Goal: Task Accomplishment & Management: Complete application form

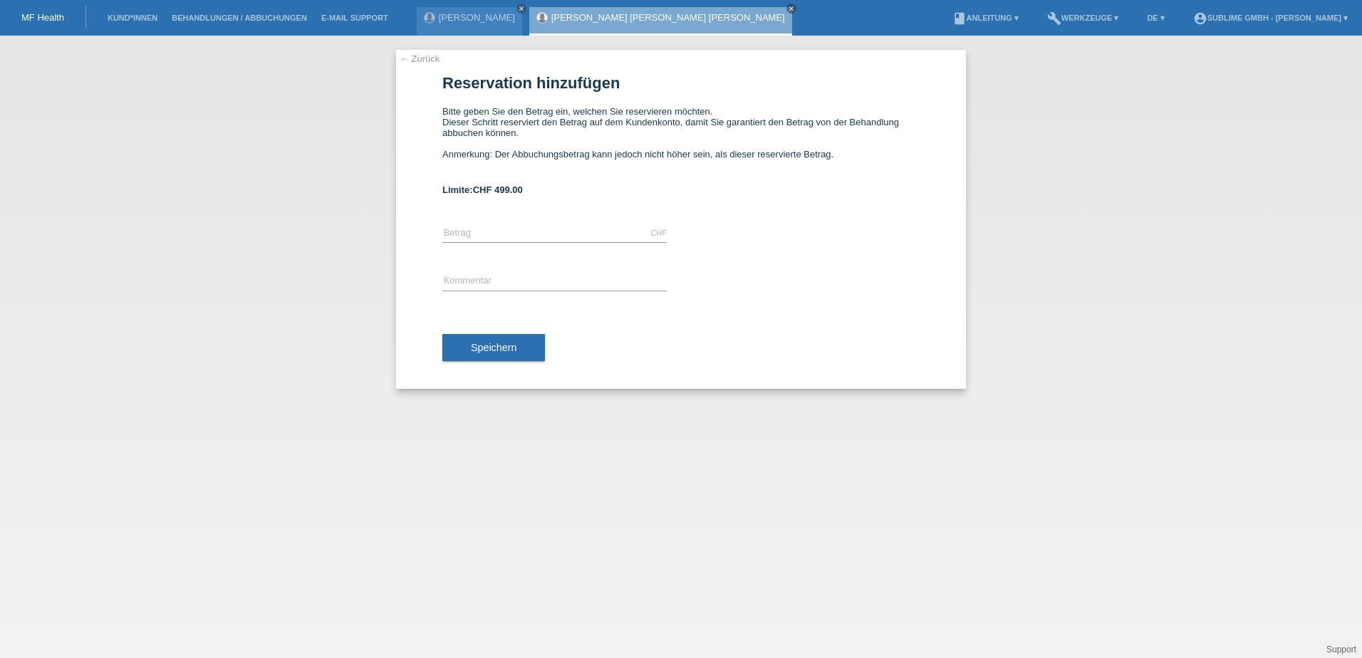
drag, startPoint x: 676, startPoint y: 6, endPoint x: 666, endPoint y: 7, distance: 10.0
click at [788, 7] on icon "close" at bounding box center [791, 8] width 7 height 7
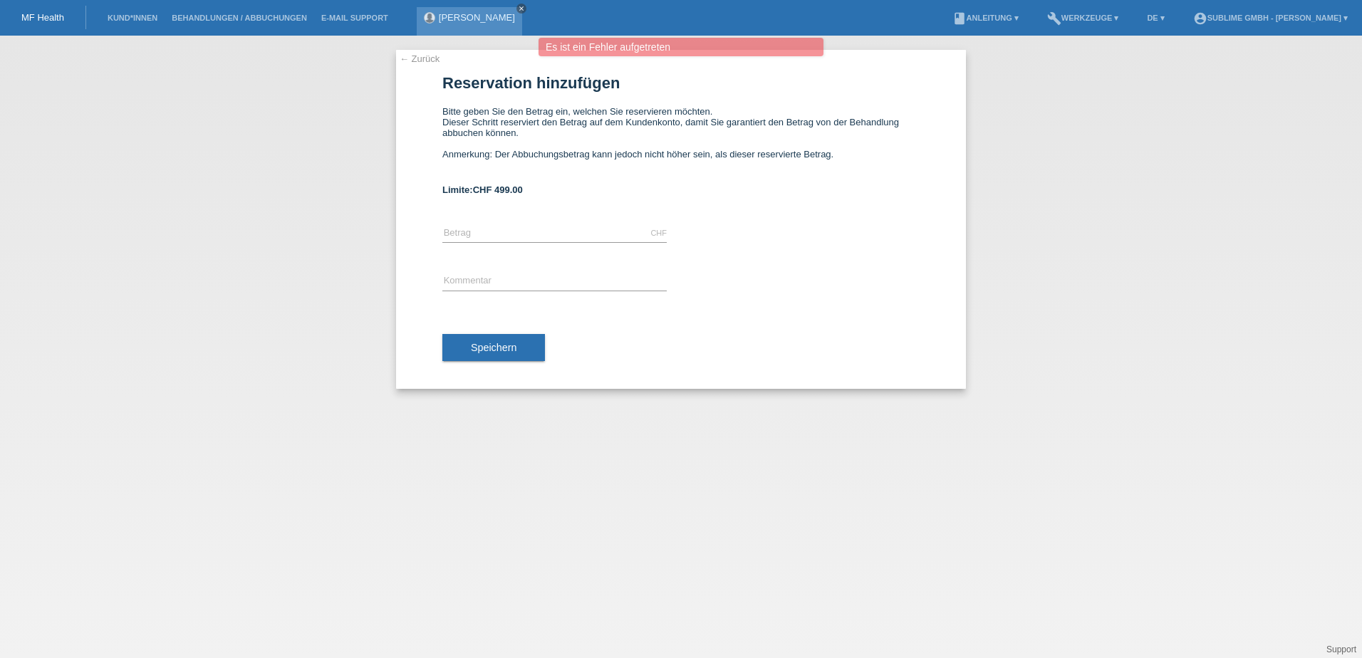
click at [525, 8] on icon "close" at bounding box center [521, 8] width 7 height 7
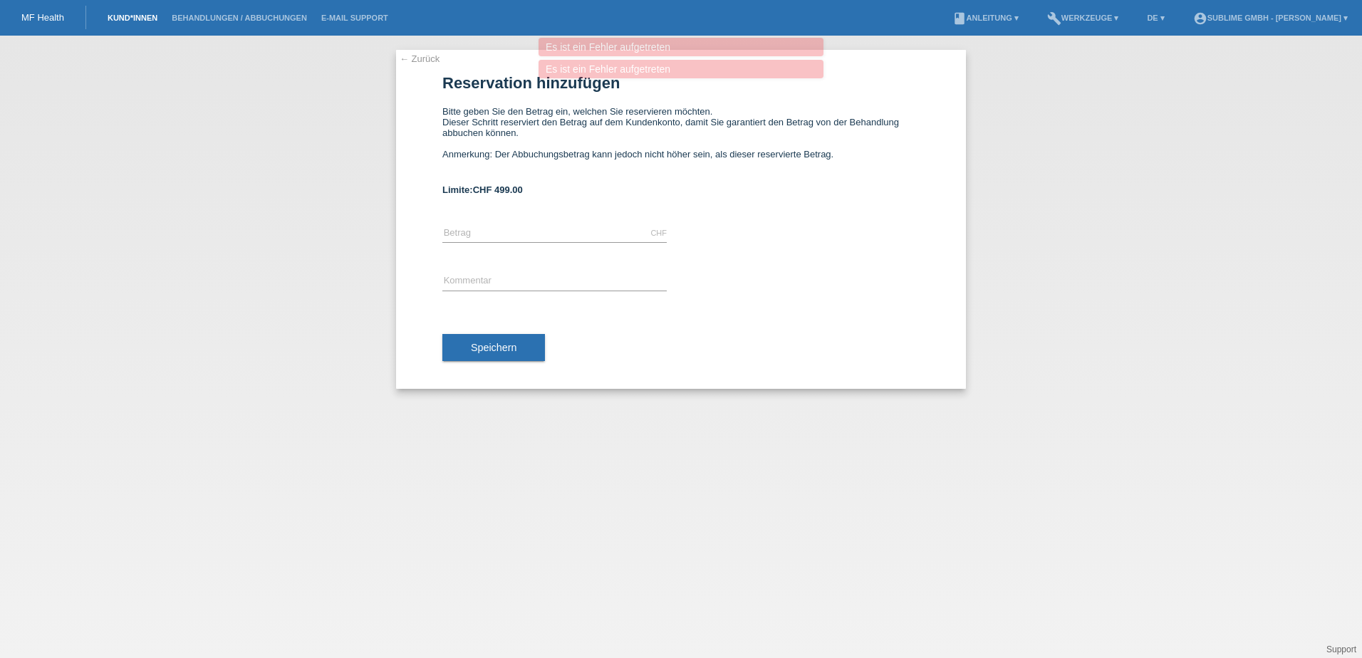
click at [135, 15] on link "Kund*innen" at bounding box center [132, 18] width 64 height 9
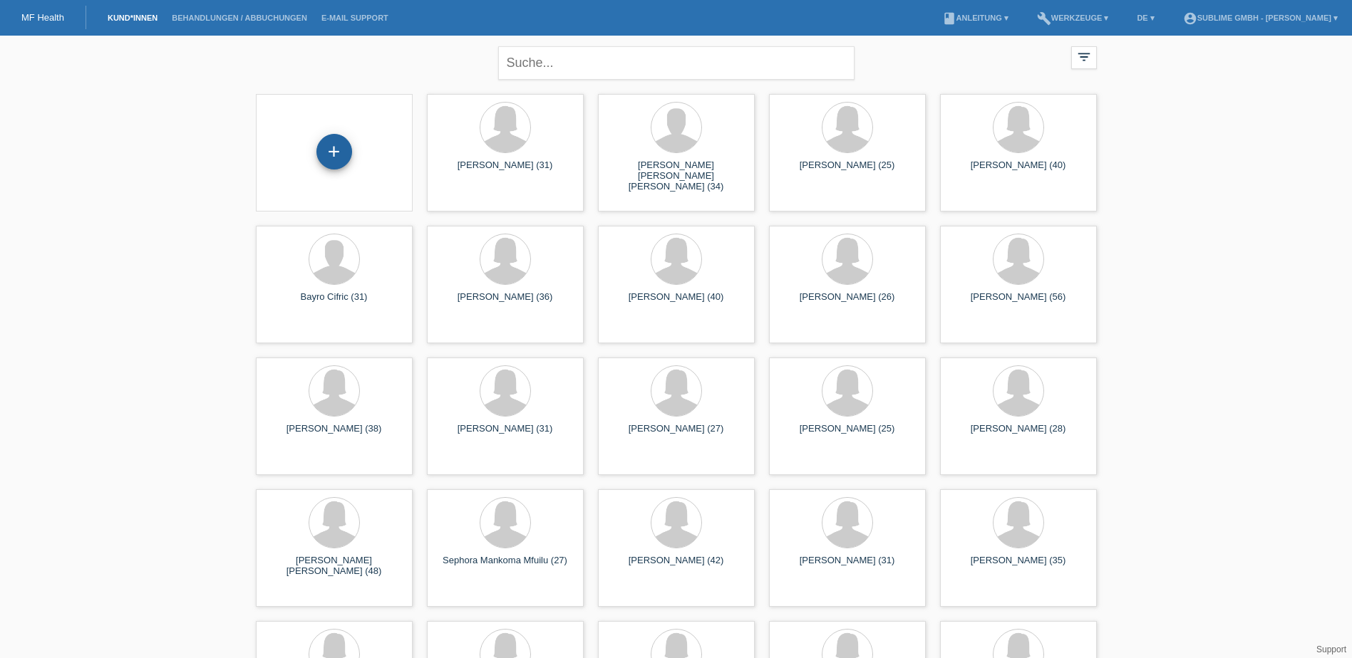
click at [326, 156] on div "+" at bounding box center [334, 152] width 36 height 36
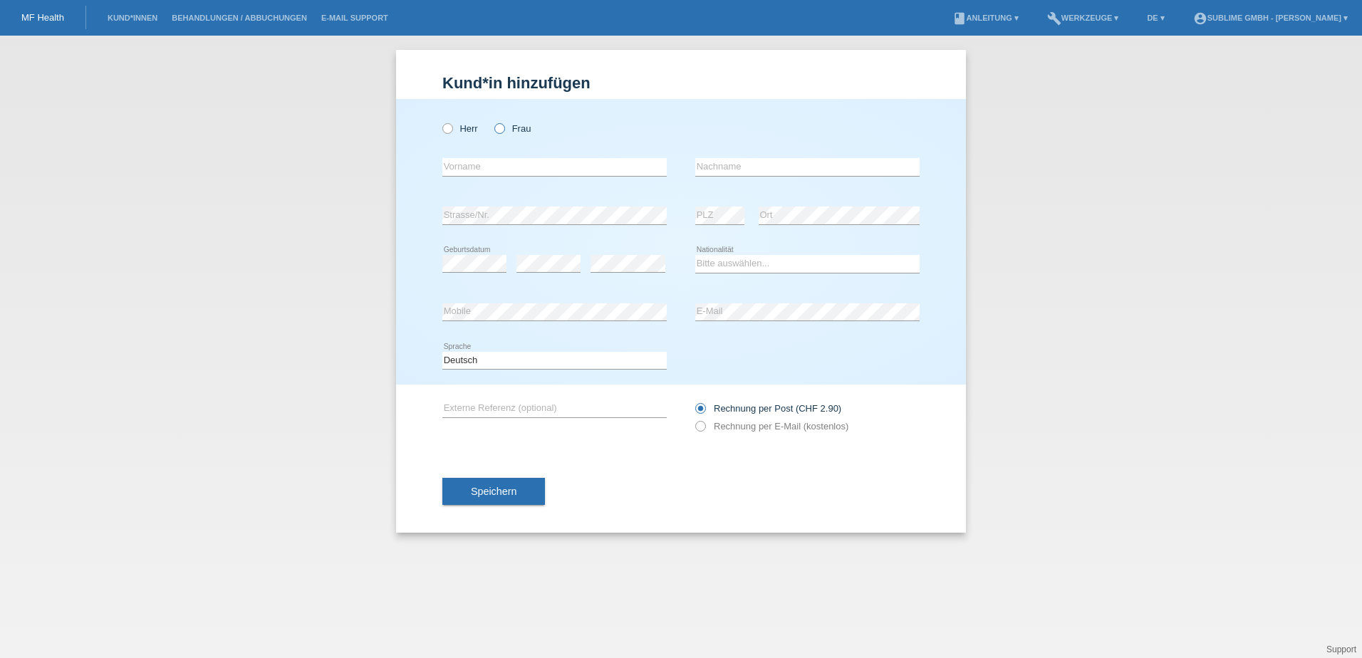
click at [504, 133] on label "Frau" at bounding box center [513, 128] width 36 height 11
click at [504, 133] on input "Frau" at bounding box center [499, 127] width 9 height 9
radio input "true"
click at [500, 169] on input "text" at bounding box center [555, 167] width 224 height 18
drag, startPoint x: 505, startPoint y: 164, endPoint x: 345, endPoint y: 157, distance: 159.8
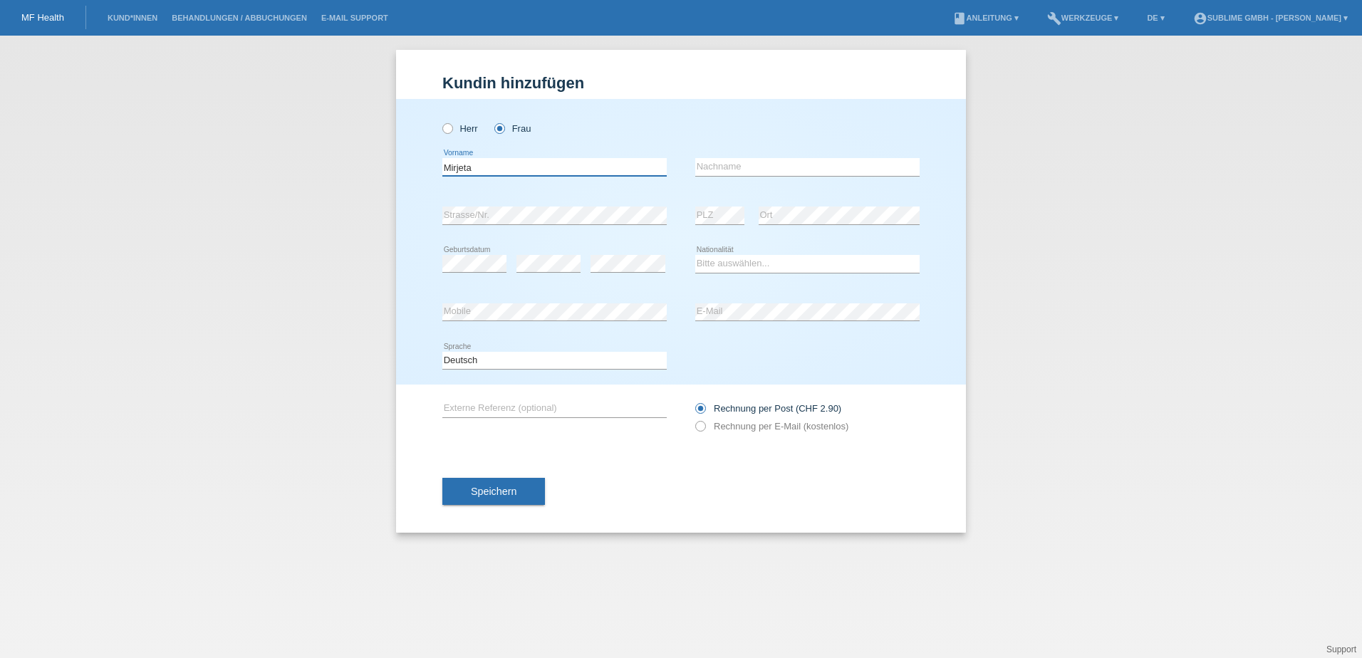
click at [345, 157] on div "Kund*in hinzufügen Kunde hinzufügen Kundin hinzufügen Herr Frau Mirjeta error V…" at bounding box center [681, 347] width 1362 height 623
paste input "jrieta Tahiraj"
type input "Mjrieta"
click at [773, 165] on input "text" at bounding box center [807, 167] width 224 height 18
paste input "[PERSON_NAME]"
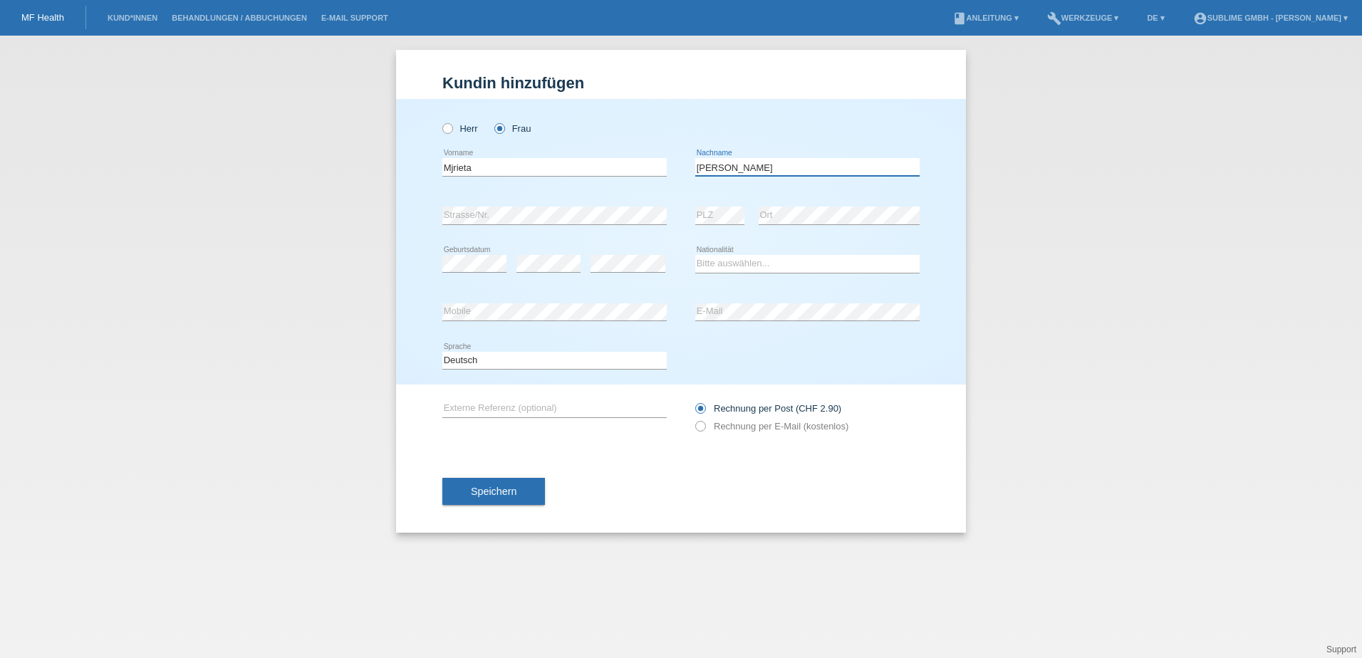
drag, startPoint x: 727, startPoint y: 169, endPoint x: 651, endPoint y: 161, distance: 75.9
click at [656, 165] on div "Mjrieta error Vorname Mjrieta Tahiraj error Nachname" at bounding box center [681, 167] width 477 height 48
type input "Tahiraj"
click at [688, 125] on div "Herr Frau" at bounding box center [681, 121] width 477 height 44
click at [867, 599] on div "Kund*in hinzufügen Kunde hinzufügen Kundin hinzufügen Herr Frau Mjrieta error V…" at bounding box center [681, 347] width 1362 height 623
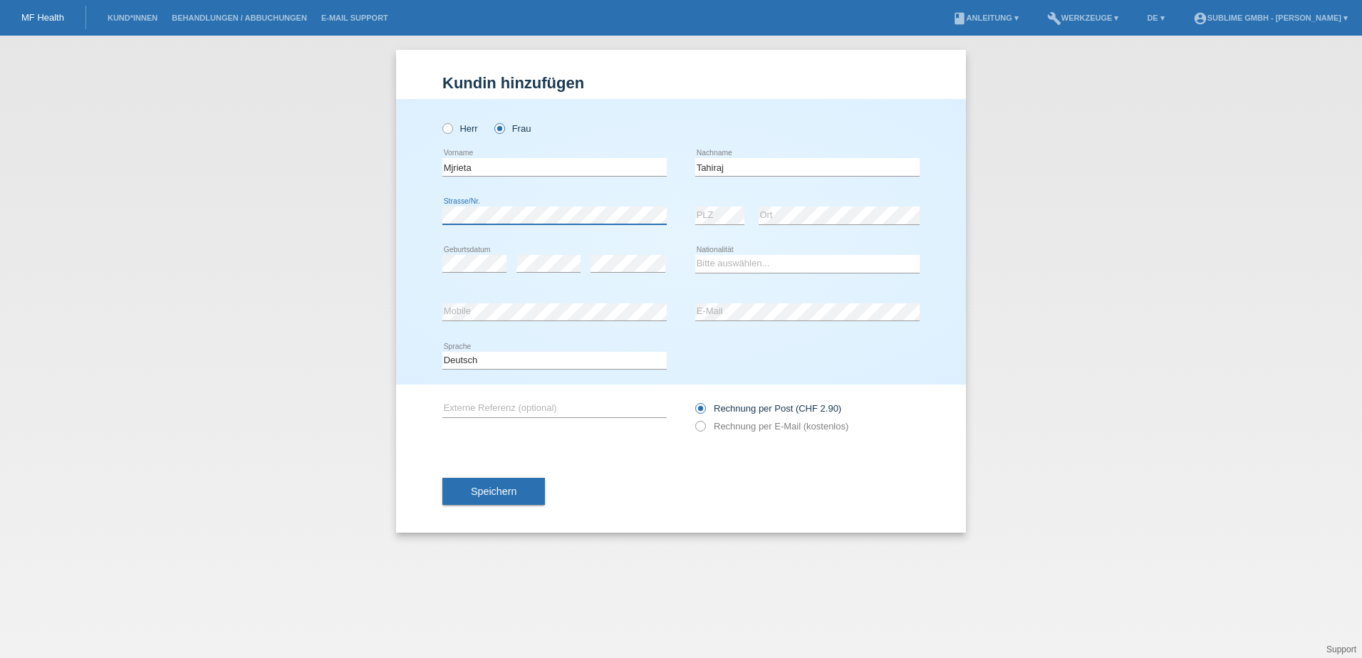
click at [348, 211] on div "Kund*in hinzufügen Kunde hinzufügen Kundin hinzufügen Herr Frau Mjrieta error V…" at bounding box center [681, 347] width 1362 height 623
drag, startPoint x: 693, startPoint y: 283, endPoint x: 663, endPoint y: 285, distance: 30.0
click at [693, 283] on div "error Geburtsdatum error error Bitte auswählen..." at bounding box center [681, 264] width 477 height 48
click at [763, 425] on label "Rechnung per E-Mail (kostenlos)" at bounding box center [771, 426] width 153 height 11
click at [705, 425] on input "Rechnung per E-Mail (kostenlos)" at bounding box center [699, 430] width 9 height 18
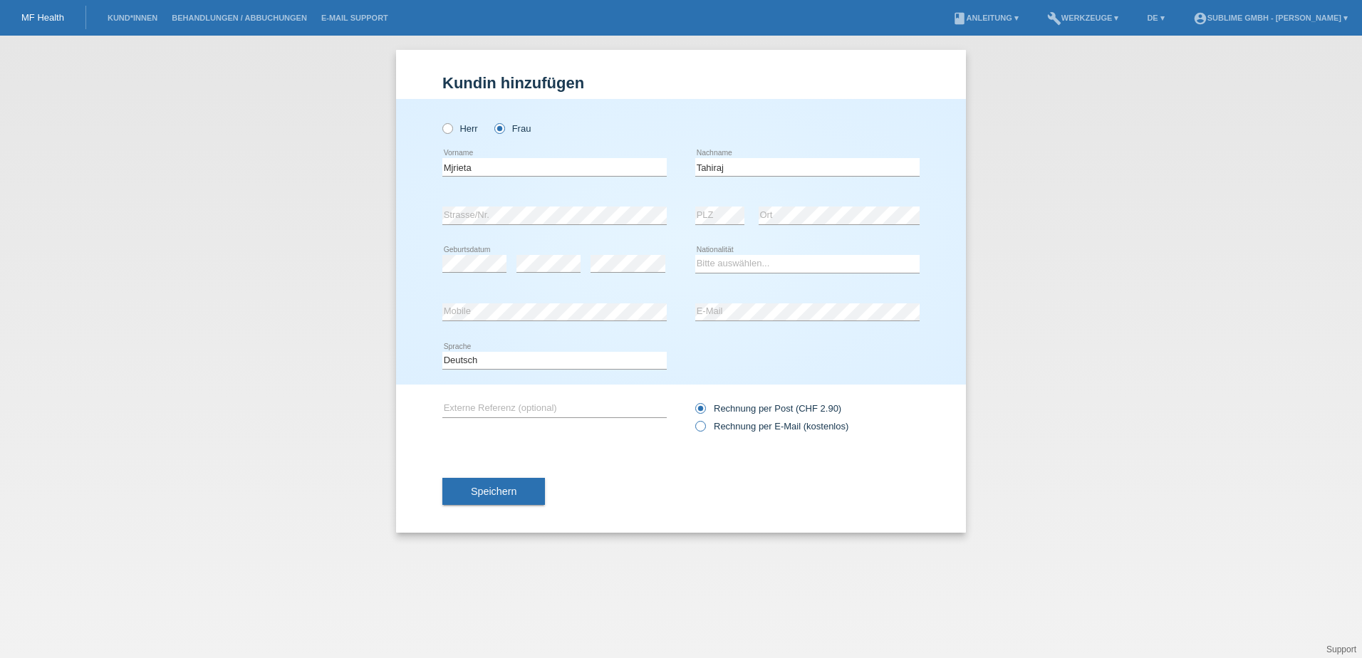
radio input "true"
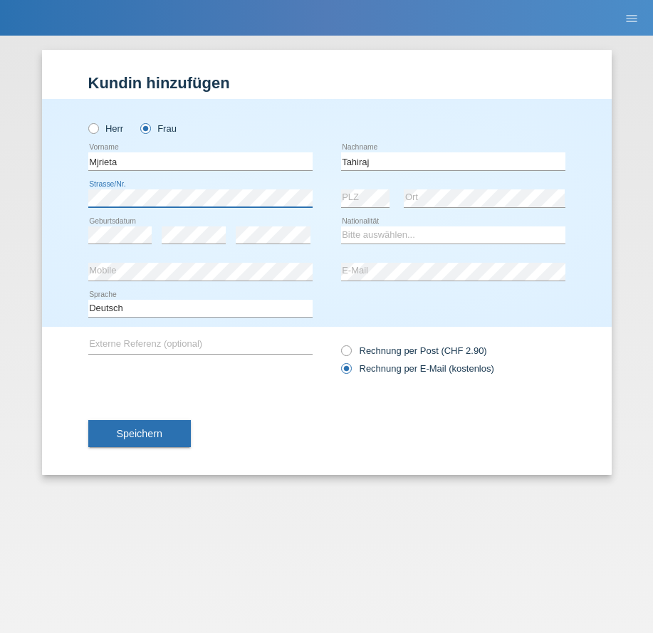
click at [26, 202] on div "Kund*in hinzufügen Kunde hinzufügen Kundin hinzufügen Herr Frau Mjrieta error V…" at bounding box center [326, 335] width 653 height 598
click at [214, 257] on div "error Mobile" at bounding box center [200, 272] width 224 height 37
click at [276, 244] on div "error" at bounding box center [273, 235] width 75 height 36
click at [326, 242] on div "error Geburtsdatum error error Bitte auswählen..." at bounding box center [326, 235] width 477 height 36
click at [405, 239] on select "Bitte auswählen... [GEOGRAPHIC_DATA] [GEOGRAPHIC_DATA] [GEOGRAPHIC_DATA] [GEOGR…" at bounding box center [453, 235] width 224 height 17
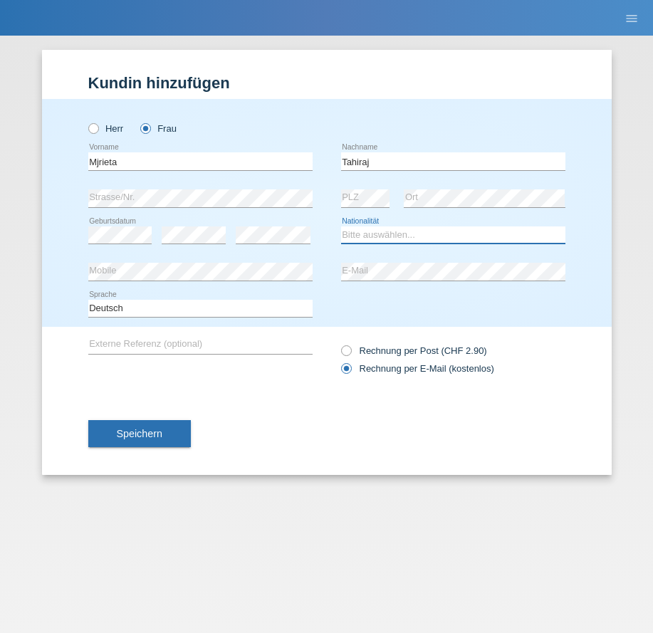
select select "CH"
click at [341, 227] on select "Bitte auswählen... [GEOGRAPHIC_DATA] [GEOGRAPHIC_DATA] [GEOGRAPHIC_DATA] [GEOGR…" at bounding box center [453, 235] width 224 height 17
click at [161, 262] on div "error Mobile" at bounding box center [200, 272] width 224 height 37
drag, startPoint x: 359, startPoint y: 321, endPoint x: 363, endPoint y: 338, distance: 18.2
click at [360, 321] on div "Deutsch Français Italiano English error Sprache" at bounding box center [326, 309] width 477 height 36
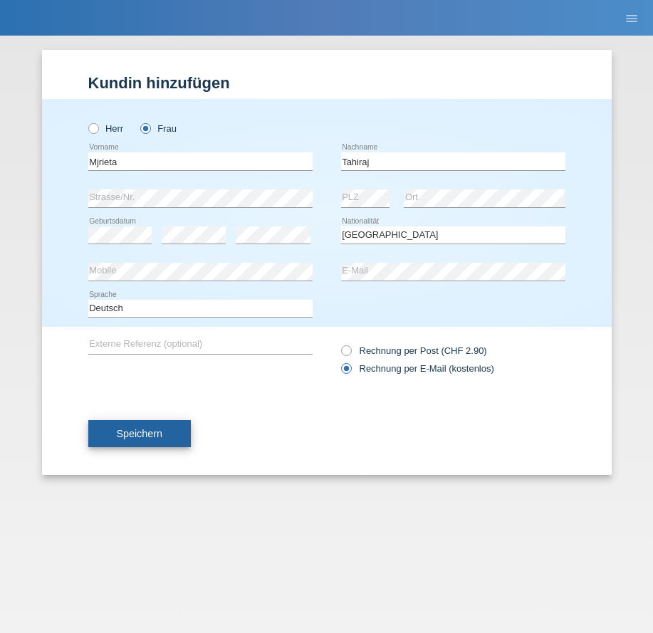
click at [175, 428] on button "Speichern" at bounding box center [139, 433] width 103 height 27
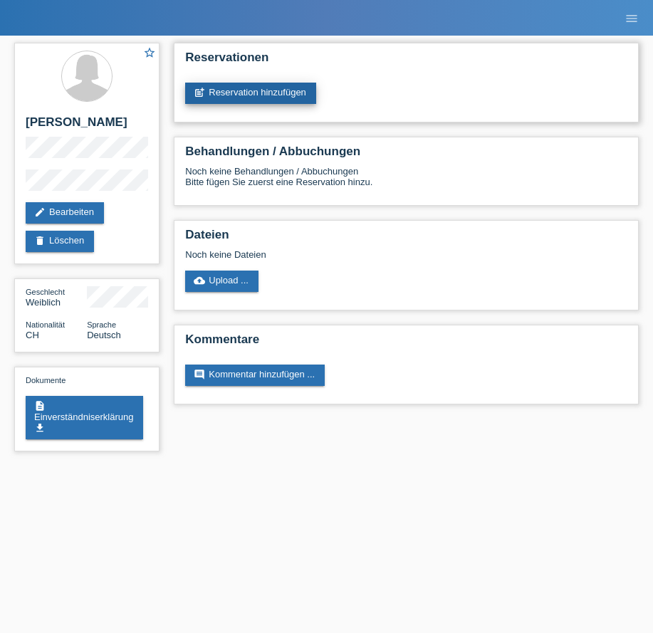
click at [242, 98] on link "post_add Reservation hinzufügen" at bounding box center [250, 93] width 131 height 21
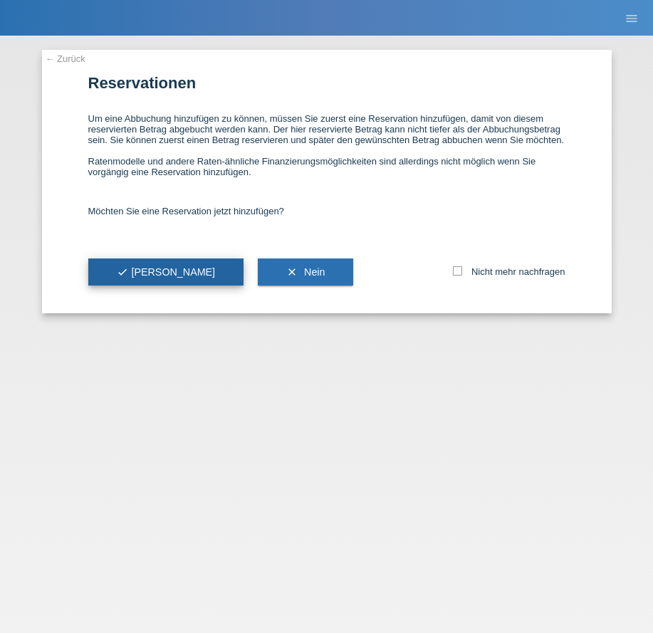
click at [136, 269] on span "check Ja" at bounding box center [166, 272] width 99 height 11
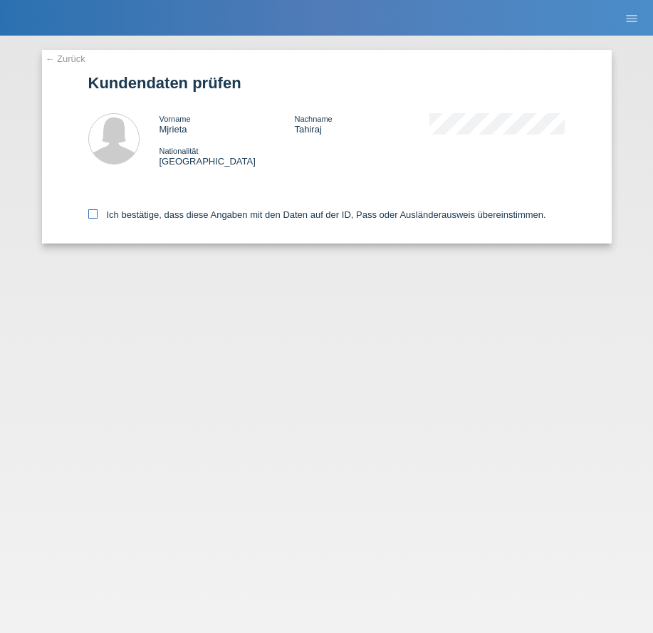
click at [332, 217] on label "Ich bestätige, dass diese Angaben mit den Daten auf der ID, Pass oder Ausländer…" at bounding box center [317, 215] width 458 height 11
click at [98, 217] on input "Ich bestätige, dass diese Angaben mit den Daten auf der ID, Pass oder Ausländer…" at bounding box center [92, 214] width 9 height 9
checkbox input "true"
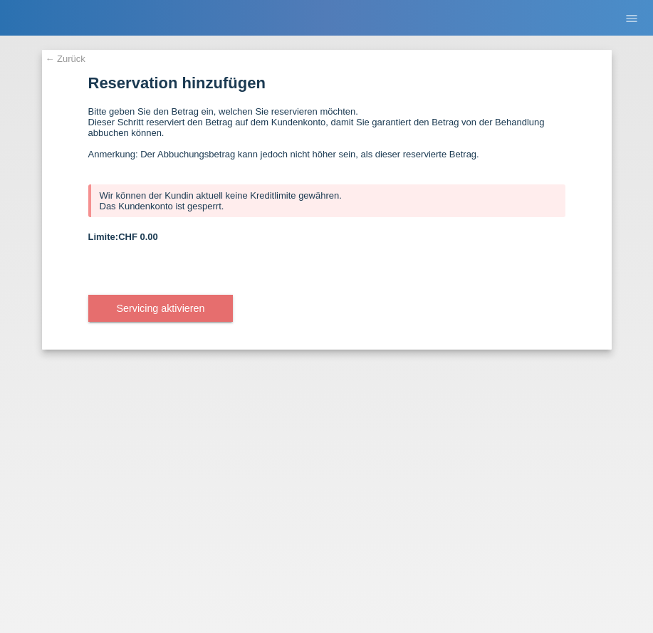
click at [123, 36] on div "← Zurück Reservation hinzufügen Bitte geben Sie den Betrag ein, welchen Sie res…" at bounding box center [326, 335] width 653 height 598
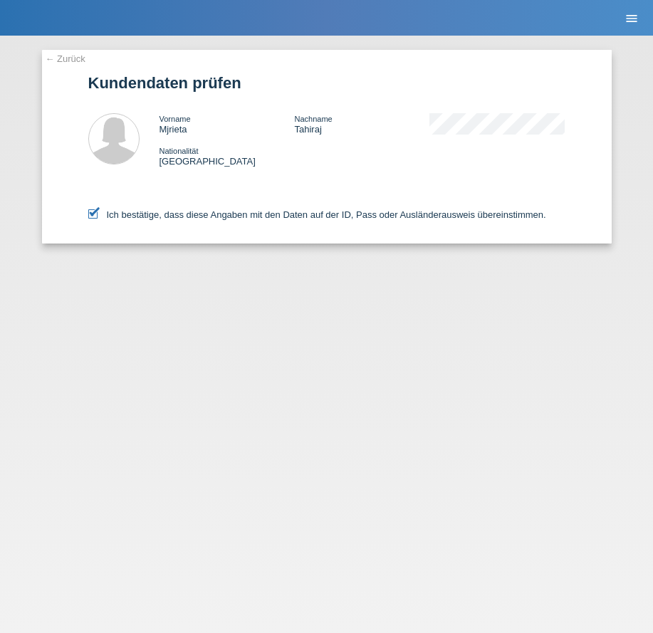
click at [631, 20] on icon "menu" at bounding box center [632, 18] width 14 height 14
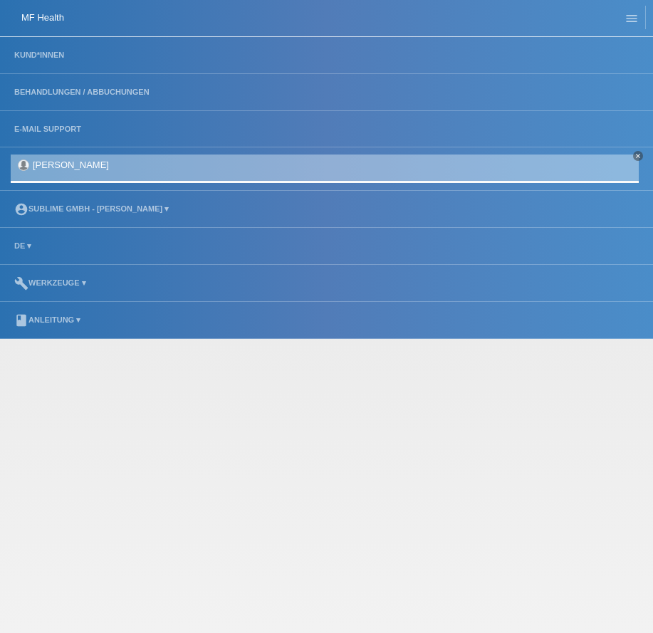
click at [619, 623] on div "← Zurück Kundendaten prüfen Vorname Mjrieta Nachname Tahiraj Nationalität Schwe…" at bounding box center [326, 335] width 653 height 598
click at [636, 19] on icon "menu" at bounding box center [632, 18] width 14 height 14
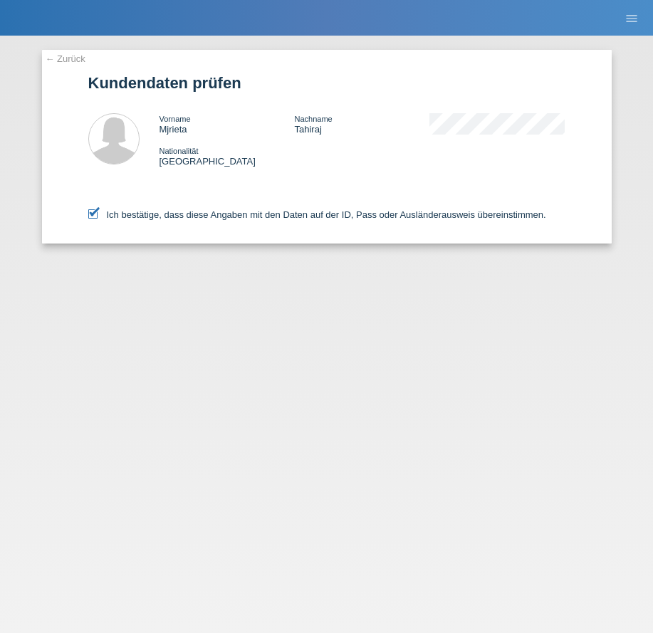
click at [66, 57] on link "← Zurück" at bounding box center [66, 58] width 40 height 11
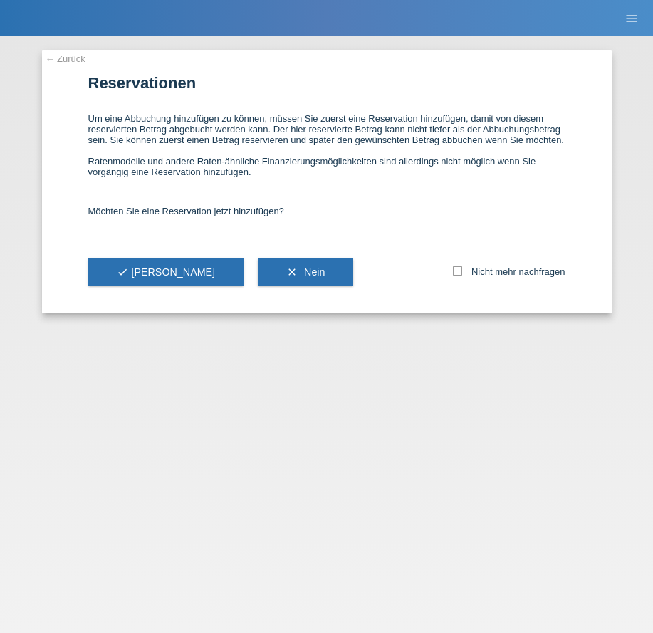
click at [58, 55] on link "← Zurück" at bounding box center [66, 58] width 40 height 11
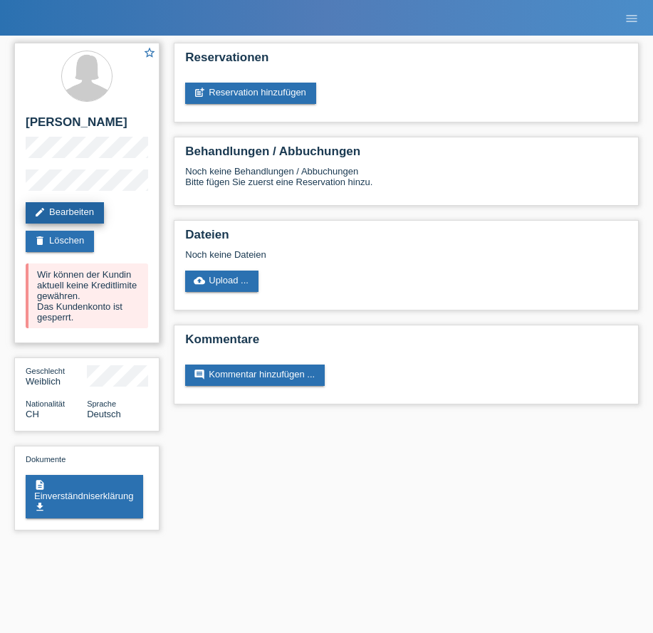
click at [76, 211] on link "edit Bearbeiten" at bounding box center [65, 212] width 78 height 21
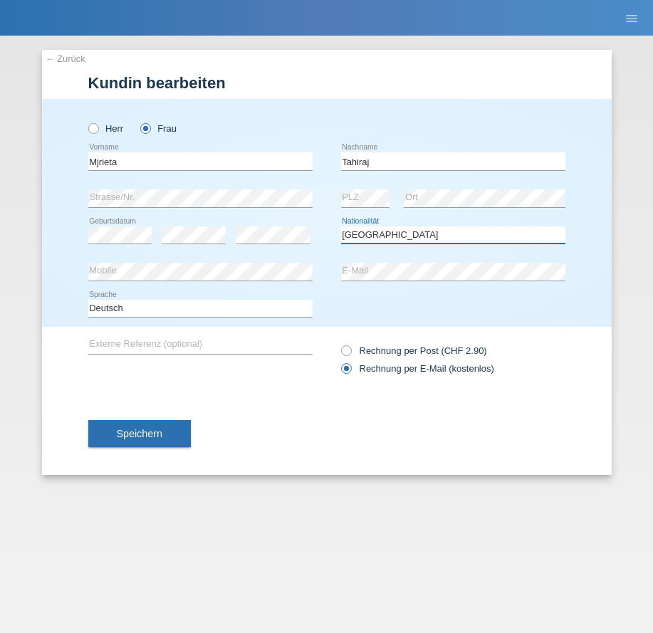
click at [398, 242] on select "Bitte auswählen... [GEOGRAPHIC_DATA] [GEOGRAPHIC_DATA] [GEOGRAPHIC_DATA] [GEOGR…" at bounding box center [453, 235] width 224 height 17
drag, startPoint x: 388, startPoint y: 220, endPoint x: 370, endPoint y: 222, distance: 18.7
click at [389, 220] on div "Bitte auswählen... [GEOGRAPHIC_DATA] [GEOGRAPHIC_DATA] [GEOGRAPHIC_DATA] [GEOGR…" at bounding box center [453, 235] width 224 height 36
drag, startPoint x: 411, startPoint y: 237, endPoint x: 405, endPoint y: 234, distance: 7.3
click at [405, 236] on select "Bitte auswählen... [GEOGRAPHIC_DATA] [GEOGRAPHIC_DATA] [GEOGRAPHIC_DATA] [GEOGR…" at bounding box center [453, 235] width 224 height 17
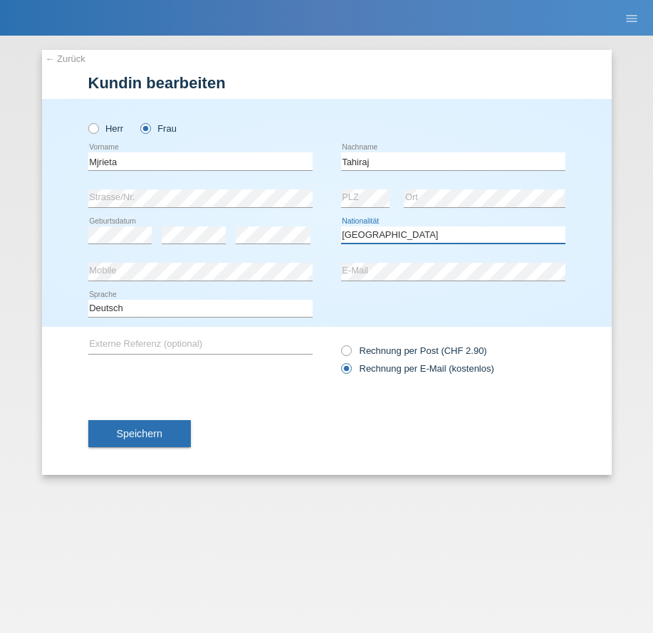
select select "XK"
click at [341, 227] on select "Bitte auswählen... Schweiz Deutschland Liechtenstein Österreich ------------ Af…" at bounding box center [453, 235] width 224 height 17
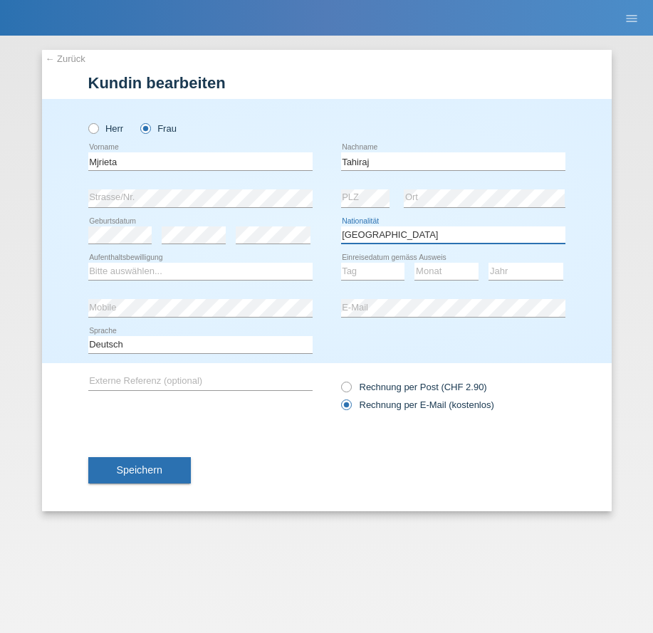
click at [431, 242] on select "Bitte auswählen... Schweiz Deutschland Liechtenstein Österreich ------------ Af…" at bounding box center [453, 235] width 224 height 17
click at [302, 294] on div "error Mobile" at bounding box center [200, 308] width 224 height 37
click at [281, 264] on select "Bitte auswählen... C B B - Flüchtlingsstatus Andere" at bounding box center [200, 271] width 224 height 17
select select "C"
click at [88, 263] on select "Bitte auswählen... C B B - Flüchtlingsstatus Andere" at bounding box center [200, 271] width 224 height 17
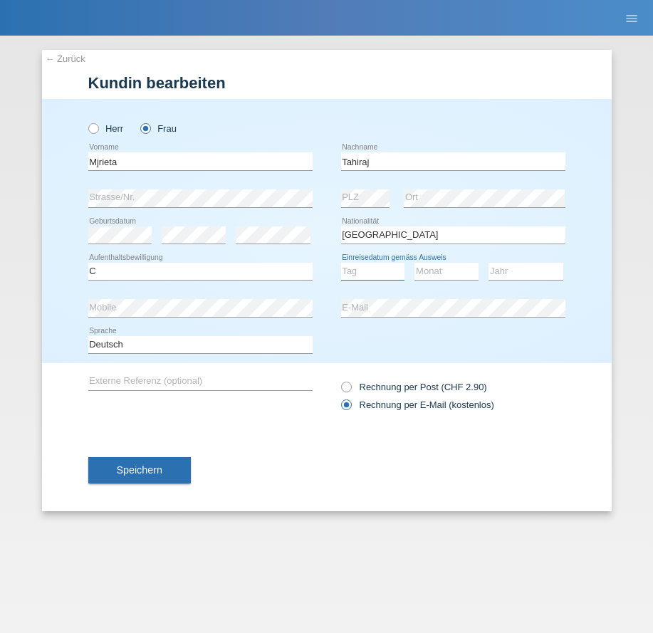
click at [378, 273] on select "Tag 01 02 03 04 05 06 07 08 09 10 11" at bounding box center [373, 271] width 64 height 17
click at [564, 240] on select "Bitte auswählen... Schweiz Deutschland Liechtenstein Österreich ------------ Af…" at bounding box center [453, 235] width 224 height 17
click at [388, 269] on select "Tag 01 02 03 04 05 06 07 08 09 10 11" at bounding box center [373, 271] width 64 height 17
select select "10"
click at [341, 263] on select "Tag 01 02 03 04 05 06 07 08 09 10 11" at bounding box center [373, 271] width 64 height 17
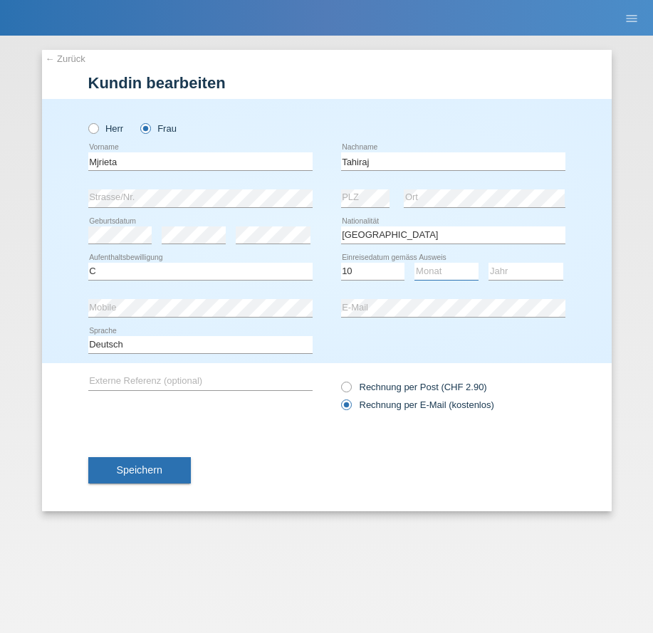
click at [445, 269] on select "Monat 01 02 03 04 05 06 07 08 09 10 11" at bounding box center [447, 271] width 64 height 17
select select "12"
click at [415, 263] on select "Monat 01 02 03 04 05 06 07 08 09 10 11" at bounding box center [447, 271] width 64 height 17
click at [507, 273] on select "Jahr 2025 2024 2023 2022 2021 2020 2019 2018 2017 2016 2015 2014 2013 2012 2011…" at bounding box center [526, 271] width 75 height 17
select select "1993"
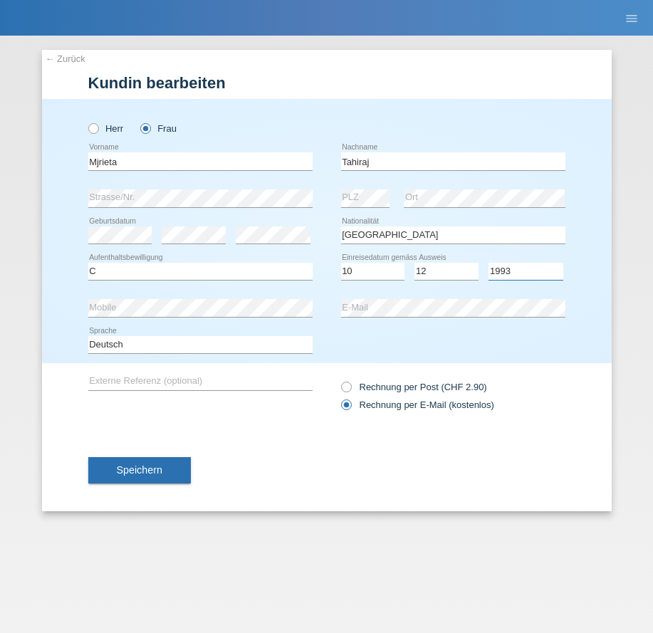
click at [489, 263] on select "Jahr 2025 2024 2023 2022 2021 2020 2019 2018 2017 2016 2015 2014 2013 2012 2011…" at bounding box center [526, 271] width 75 height 17
drag, startPoint x: 360, startPoint y: 340, endPoint x: 368, endPoint y: 375, distance: 35.9
click at [361, 340] on div "Deutsch Français Italiano English error Sprache" at bounding box center [326, 345] width 477 height 36
click at [143, 470] on span "Speichern" at bounding box center [140, 470] width 46 height 11
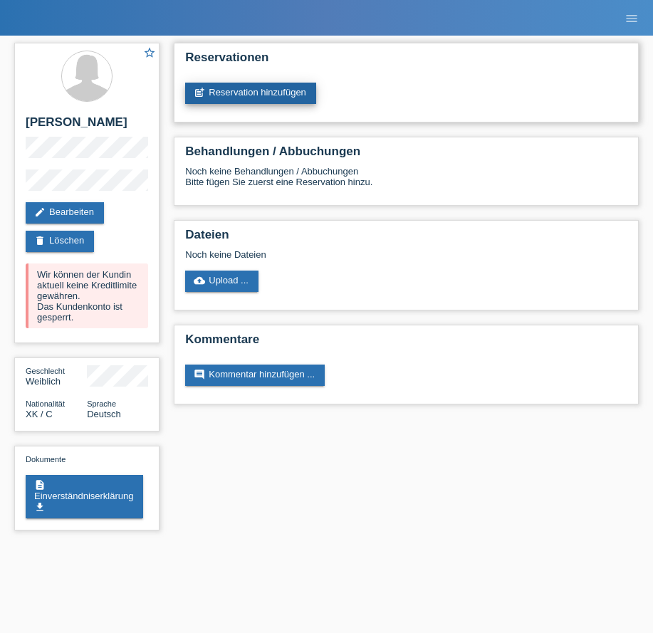
click at [250, 90] on link "post_add Reservation hinzufügen" at bounding box center [250, 93] width 131 height 21
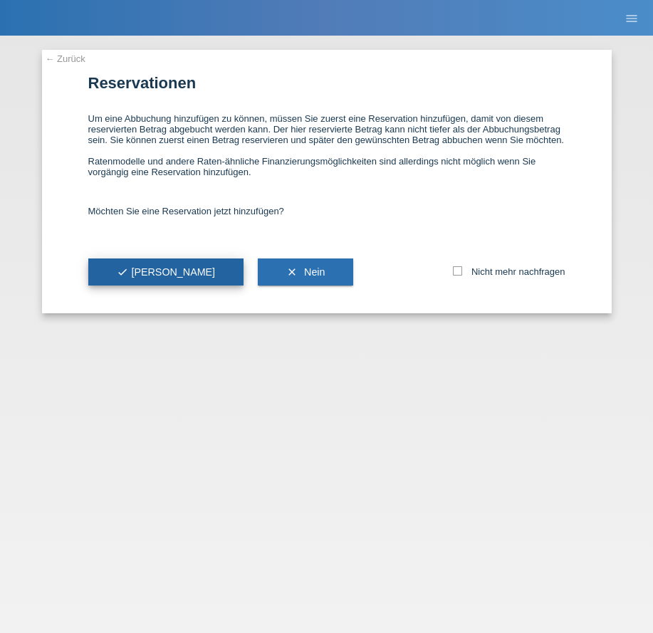
click at [144, 267] on span "check Ja" at bounding box center [166, 272] width 99 height 11
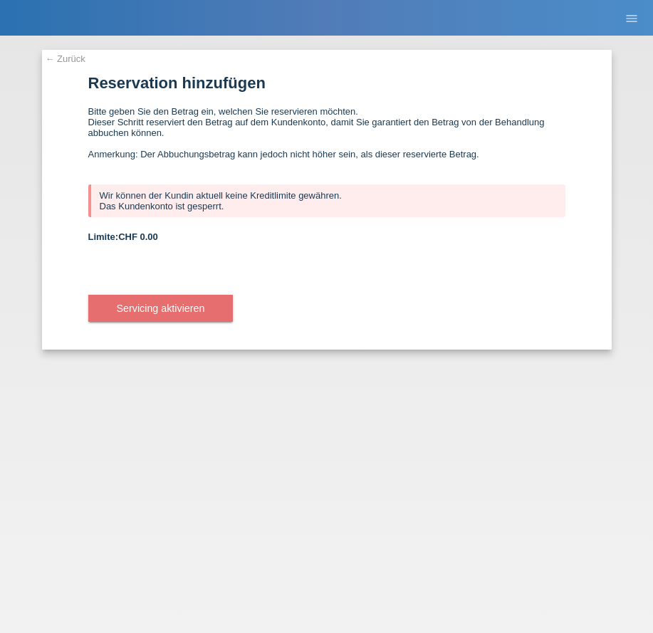
click at [118, 267] on div "Servicing aktivieren" at bounding box center [326, 308] width 477 height 83
click at [63, 60] on link "← Zurück" at bounding box center [66, 58] width 40 height 11
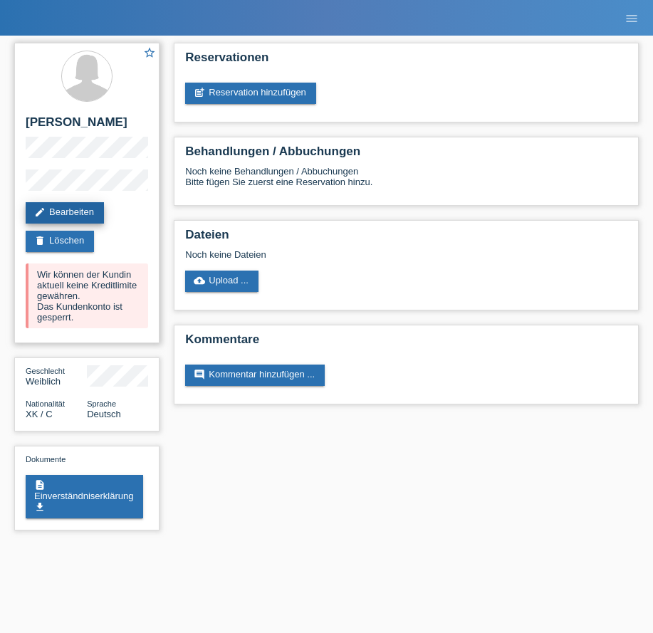
click at [74, 207] on link "edit Bearbeiten" at bounding box center [65, 212] width 78 height 21
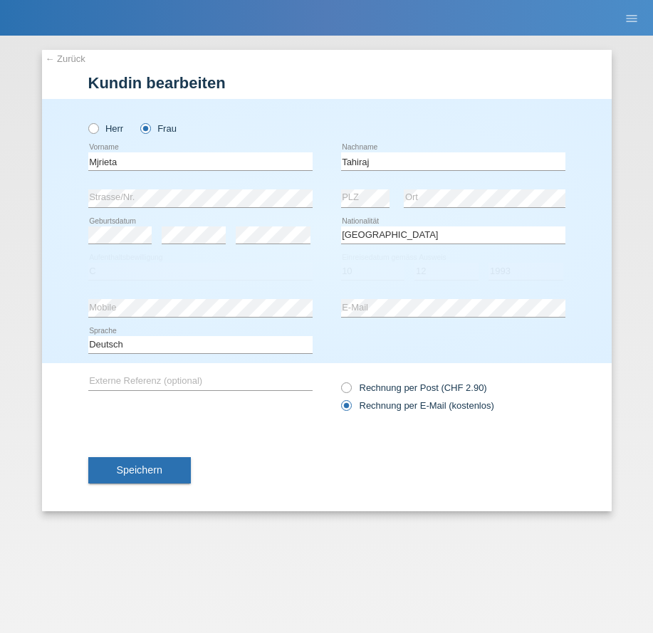
select select "XK"
select select "C"
select select "10"
select select "12"
select select "1993"
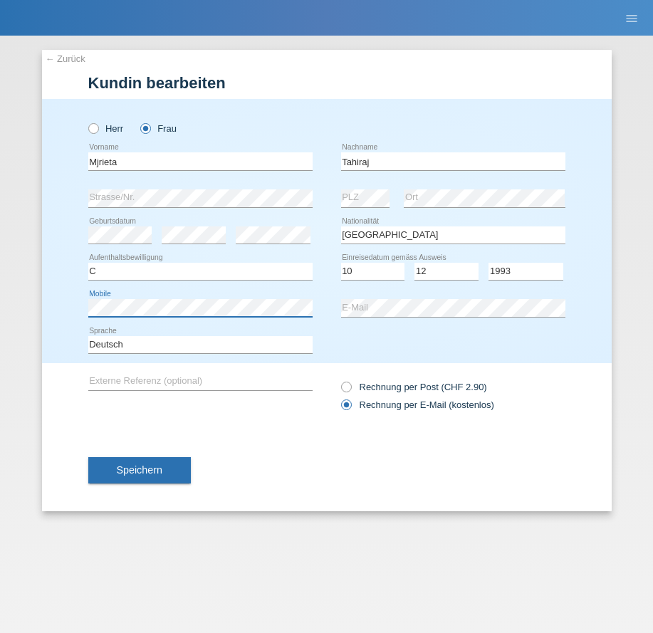
click at [76, 306] on div "Herr Frau Mjrieta error Vorname C" at bounding box center [327, 231] width 570 height 264
click at [277, 413] on div "error Externe Referenz (optional) Rechnung per Post (CHF 2.90)" at bounding box center [326, 396] width 477 height 66
click at [130, 465] on span "Speichern" at bounding box center [140, 470] width 46 height 11
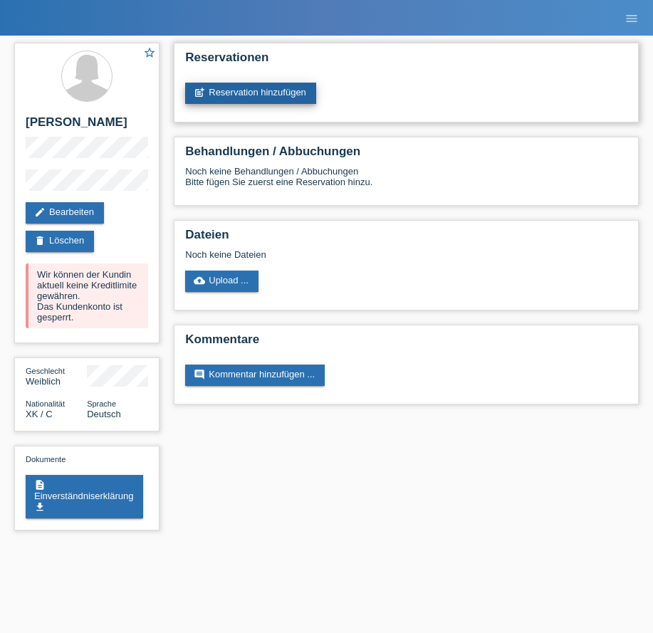
click at [259, 95] on link "post_add Reservation hinzufügen" at bounding box center [250, 93] width 131 height 21
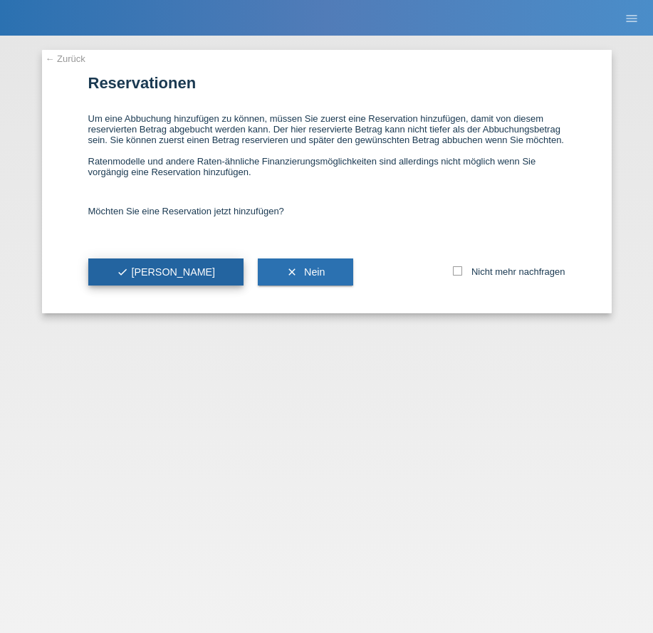
click at [144, 280] on button "check Ja" at bounding box center [166, 272] width 156 height 27
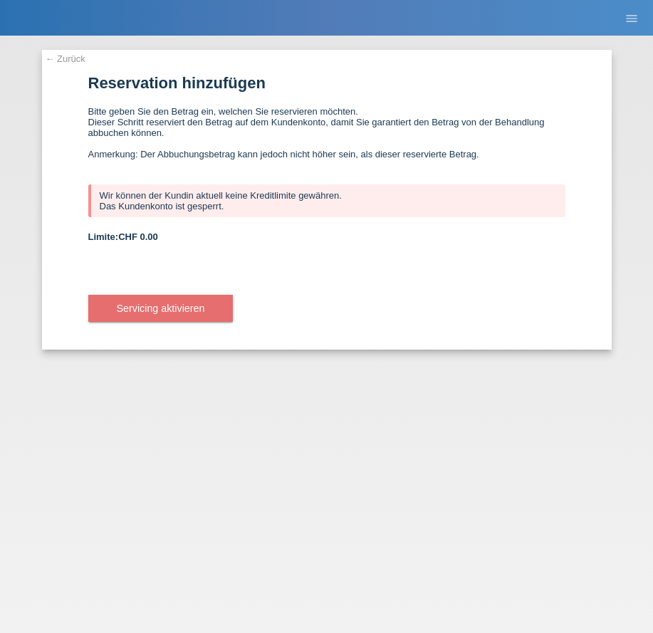
click at [50, 58] on link "← Zurück" at bounding box center [66, 58] width 40 height 11
